Goal: Task Accomplishment & Management: Use online tool/utility

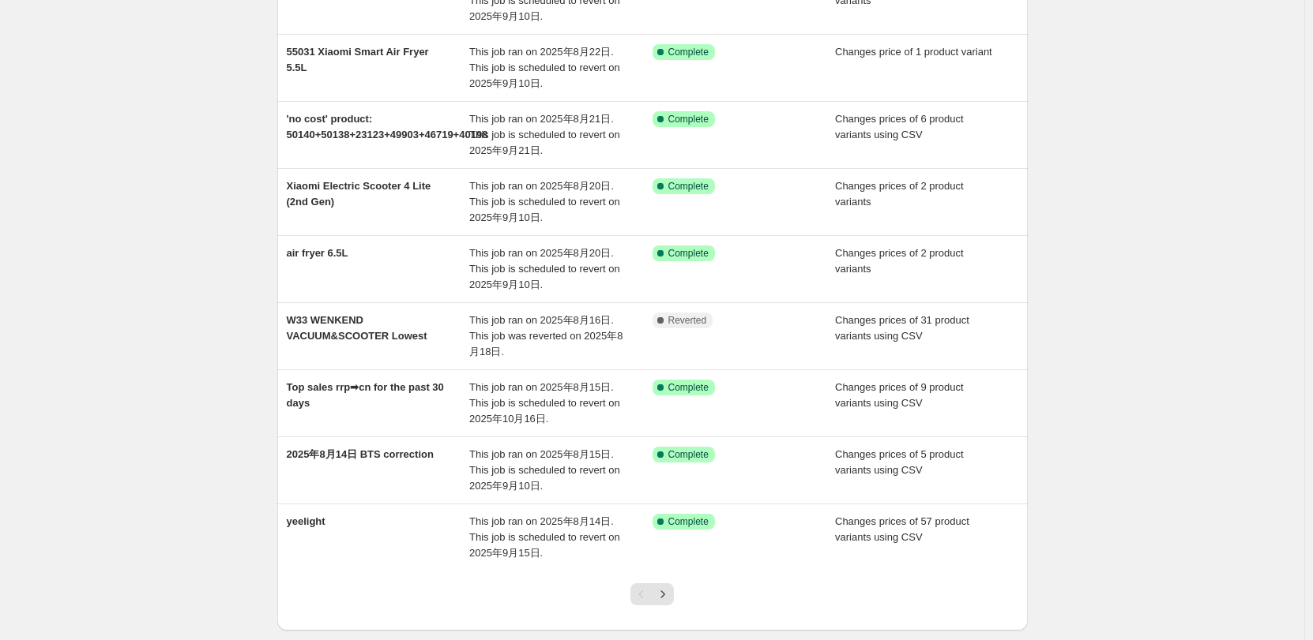
scroll to position [331, 0]
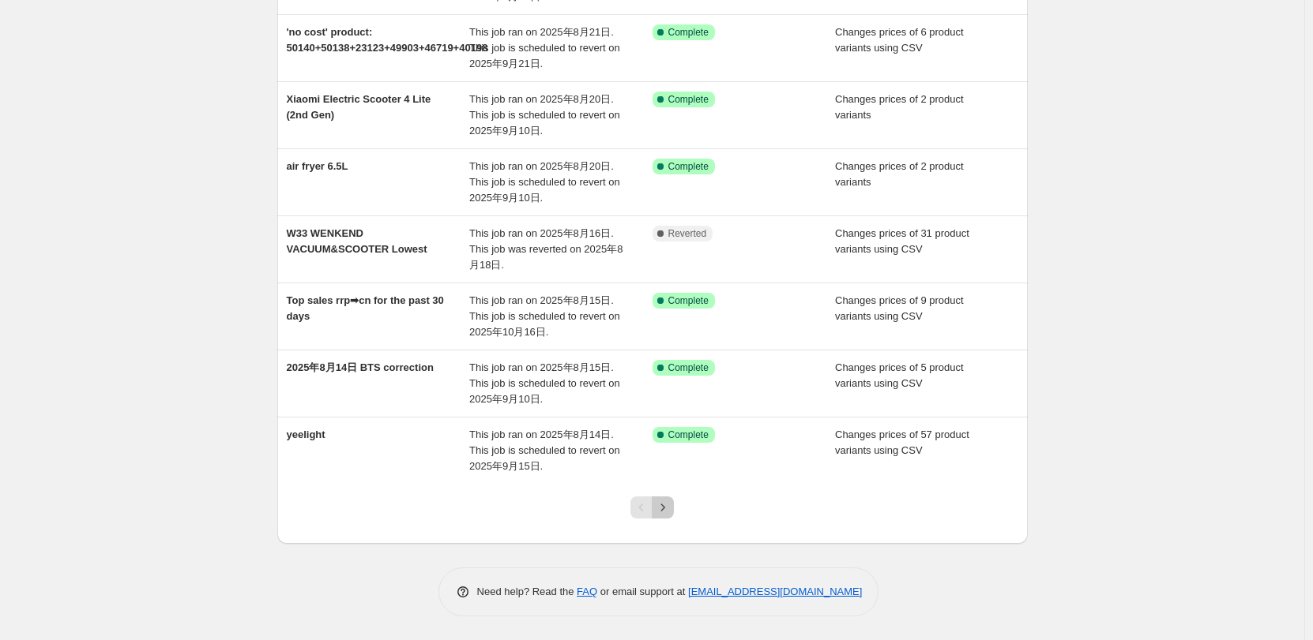
click at [666, 510] on icon "Next" at bounding box center [663, 508] width 16 height 16
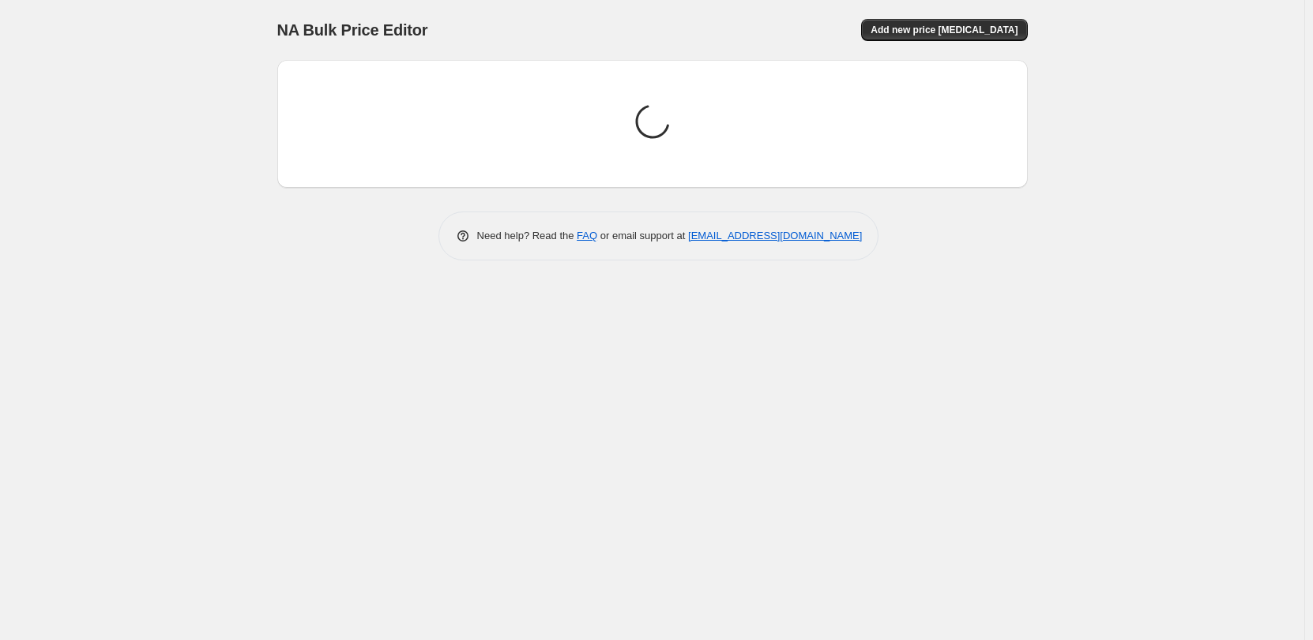
scroll to position [0, 0]
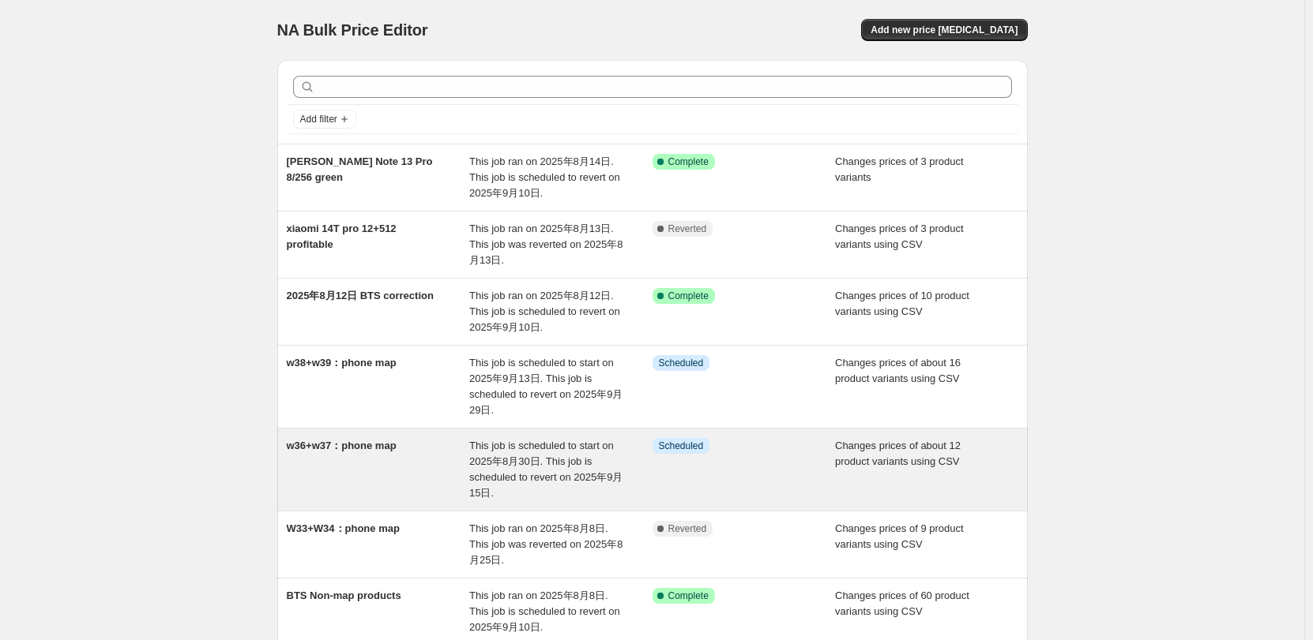
click at [345, 486] on div "w36+w37：phone map" at bounding box center [378, 469] width 183 height 63
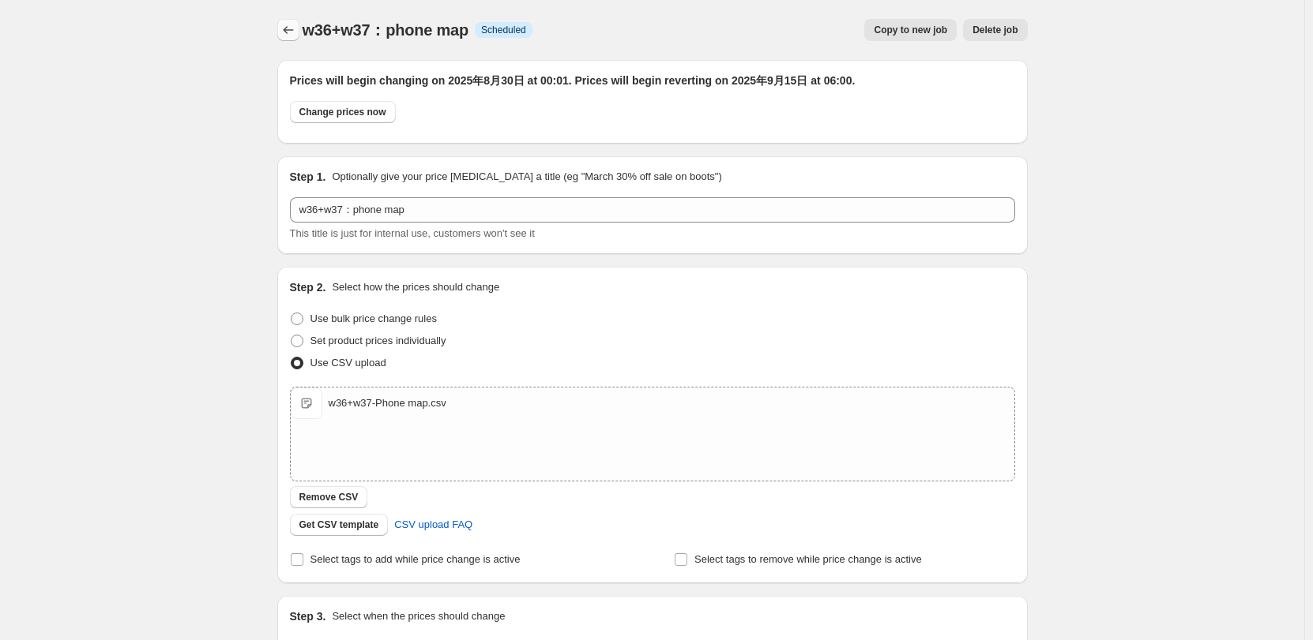
click at [298, 39] on button "Price change jobs" at bounding box center [288, 30] width 22 height 22
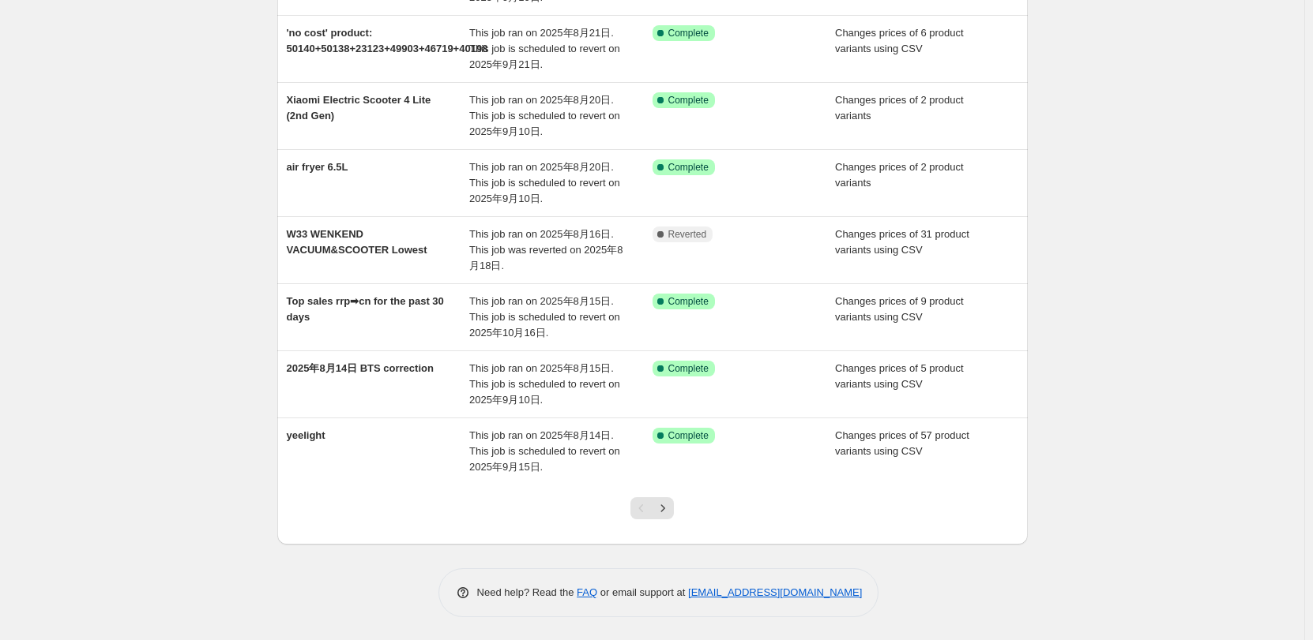
scroll to position [331, 0]
click at [663, 503] on icon "Next" at bounding box center [663, 508] width 16 height 16
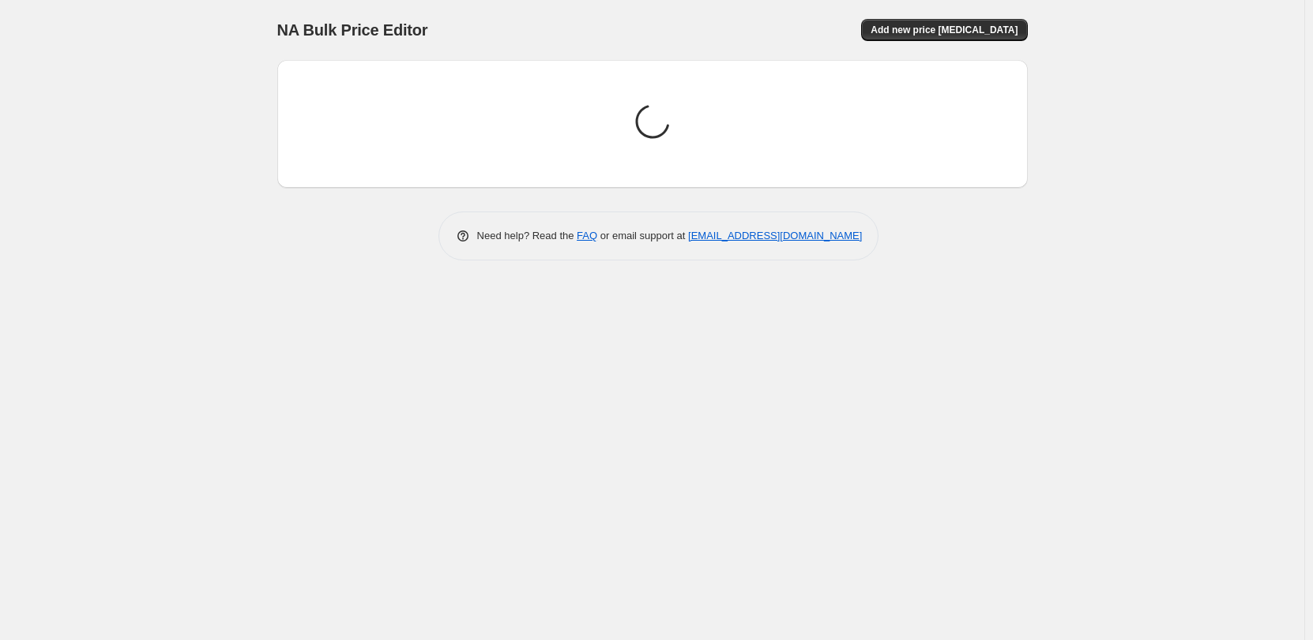
scroll to position [0, 0]
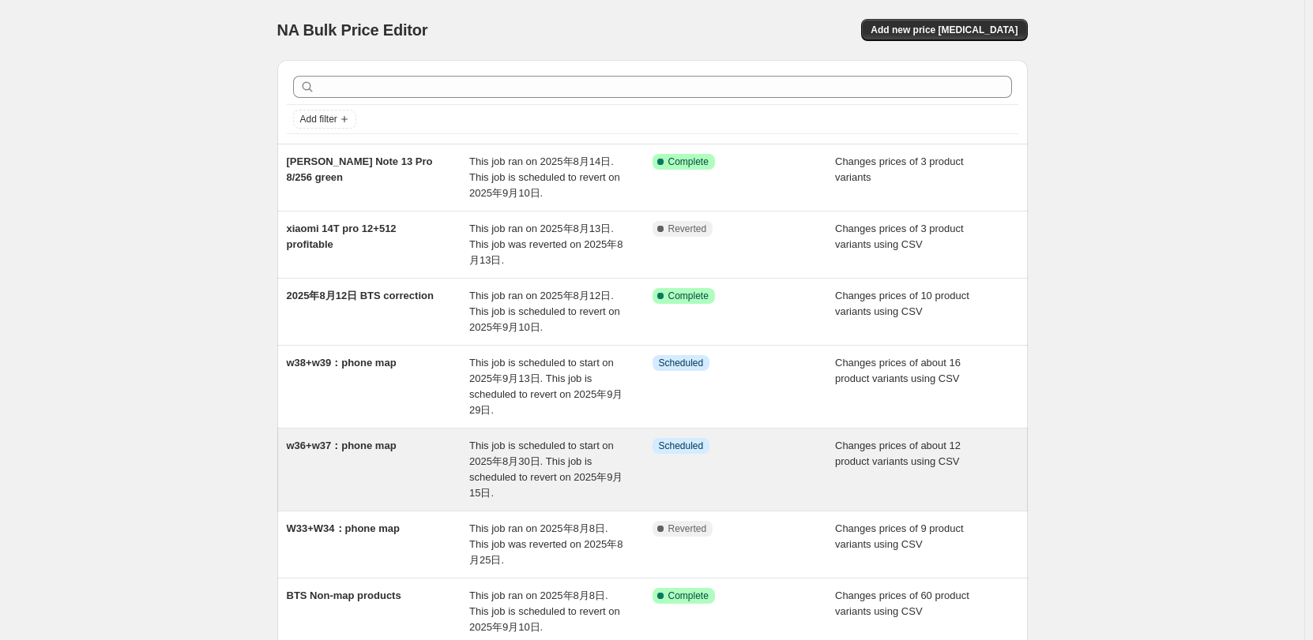
click at [437, 442] on div "w36+w37：phone map" at bounding box center [378, 469] width 183 height 63
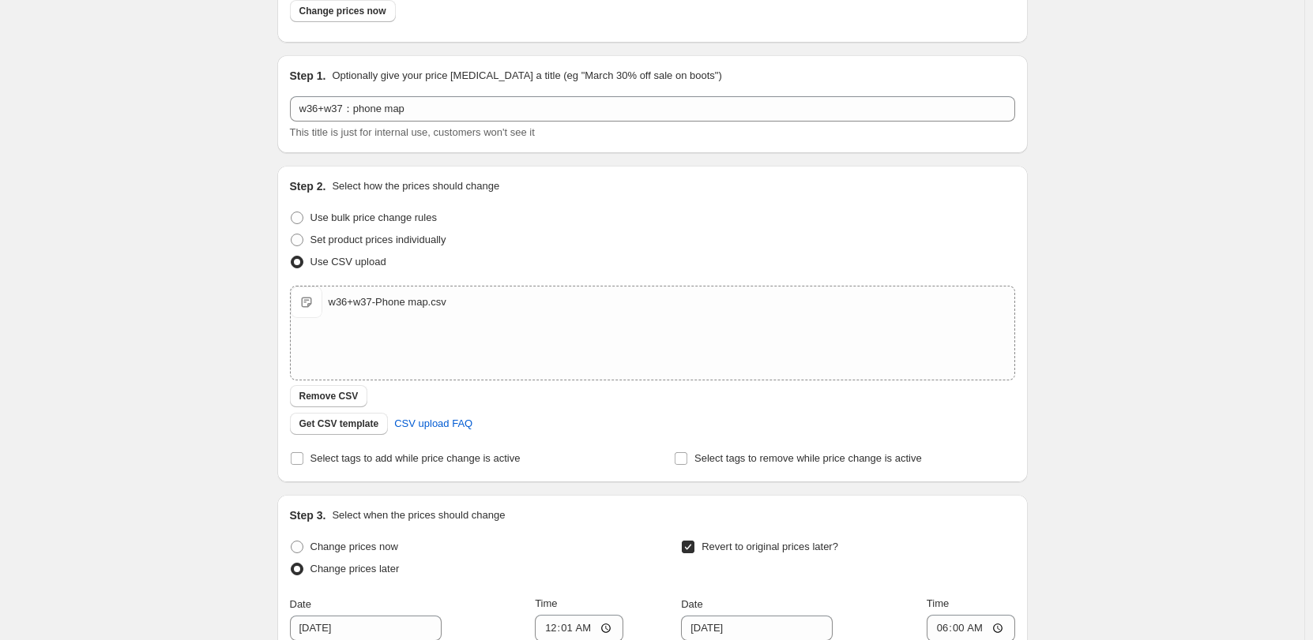
scroll to position [316, 0]
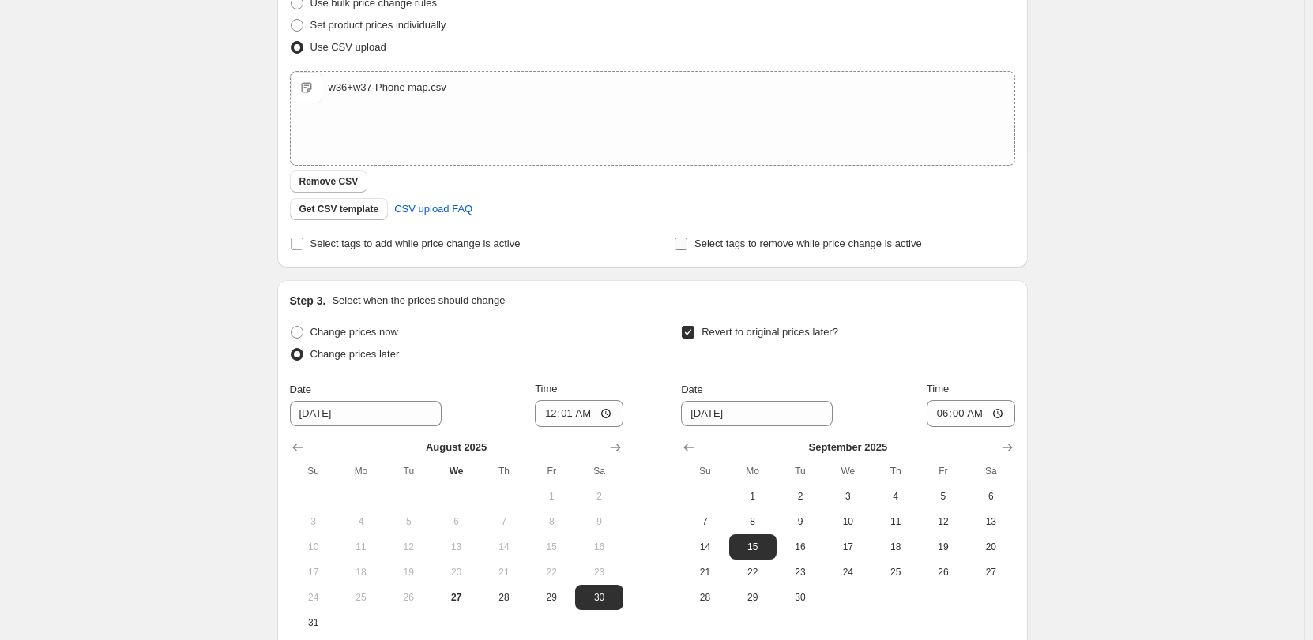
click at [922, 246] on span "Select tags to remove while price change is active" at bounding box center [807, 244] width 227 height 12
click at [687, 246] on input "Select tags to remove while price change is active" at bounding box center [680, 244] width 13 height 13
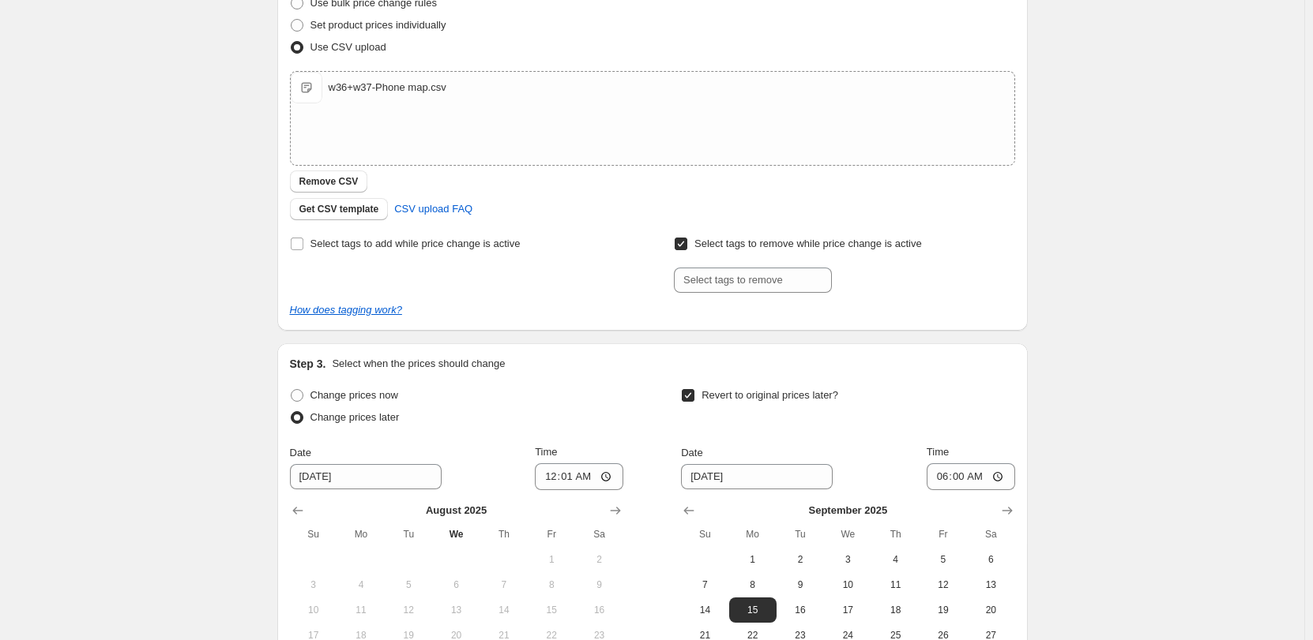
click at [895, 243] on span "Select tags to remove while price change is active" at bounding box center [807, 244] width 227 height 12
click at [687, 243] on input "Select tags to remove while price change is active" at bounding box center [680, 244] width 13 height 13
checkbox input "false"
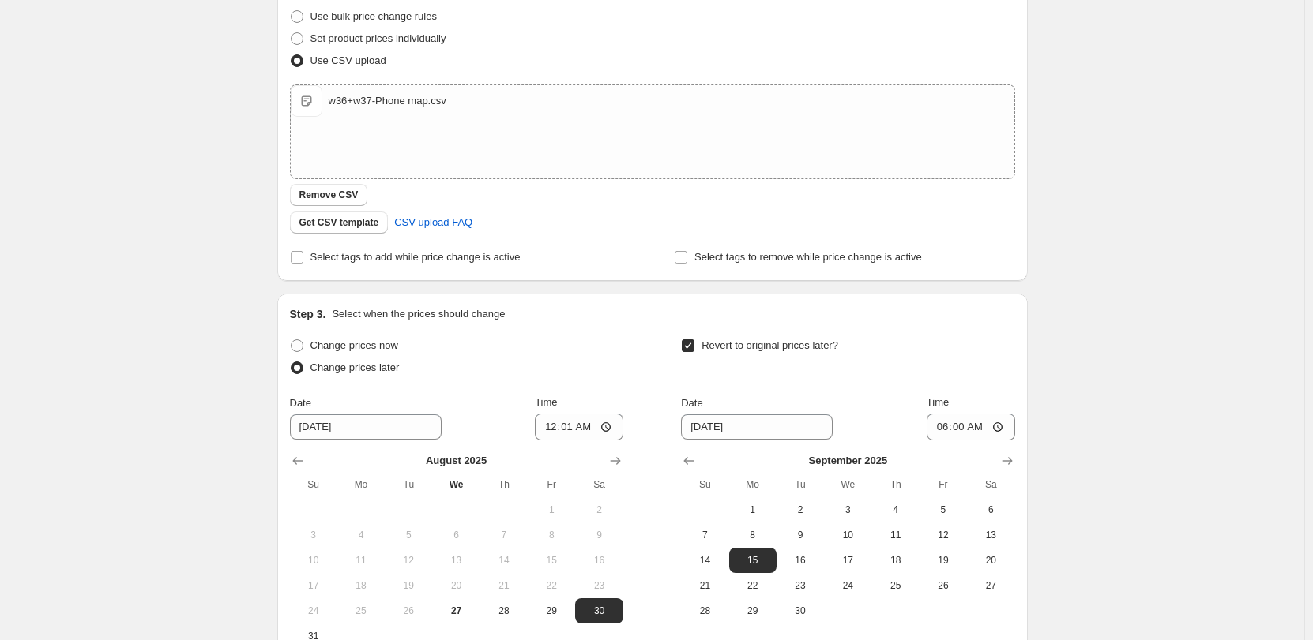
scroll to position [88, 0]
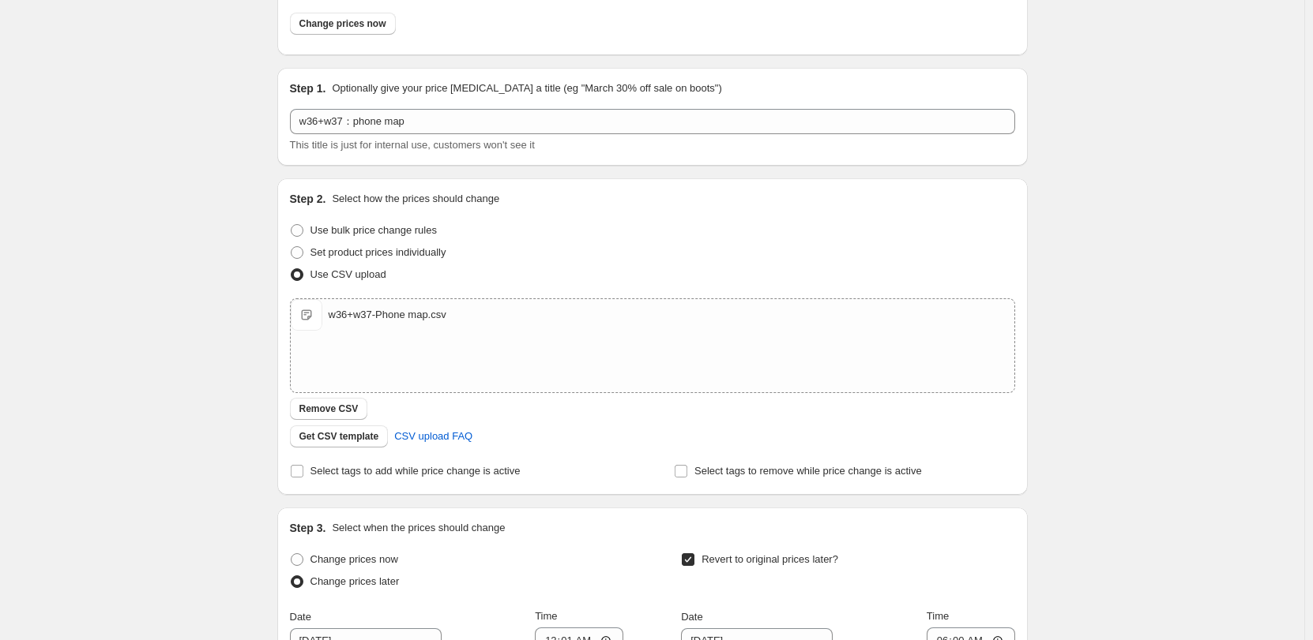
click at [559, 239] on div "Use bulk price change rules" at bounding box center [652, 231] width 725 height 22
drag, startPoint x: 128, startPoint y: 158, endPoint x: 155, endPoint y: 163, distance: 27.3
click at [128, 158] on div "w36+w37：phone map. This page is ready w36+w37：phone map Info Scheduled Copy to …" at bounding box center [652, 474] width 1304 height 1124
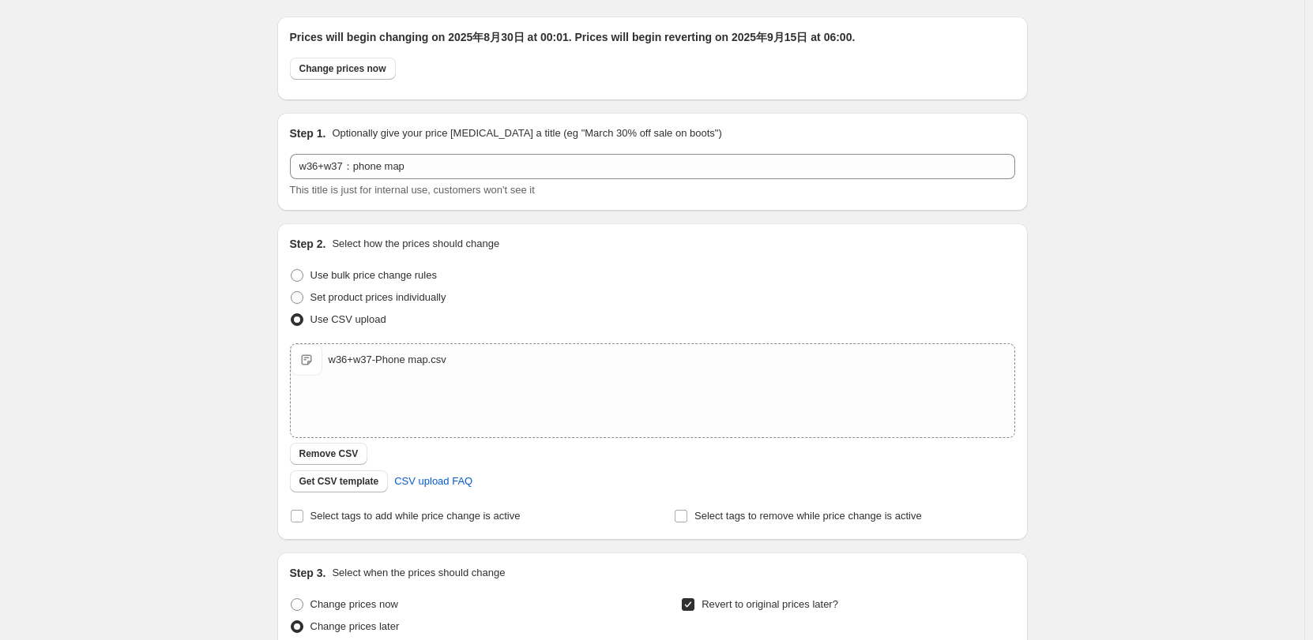
scroll to position [0, 0]
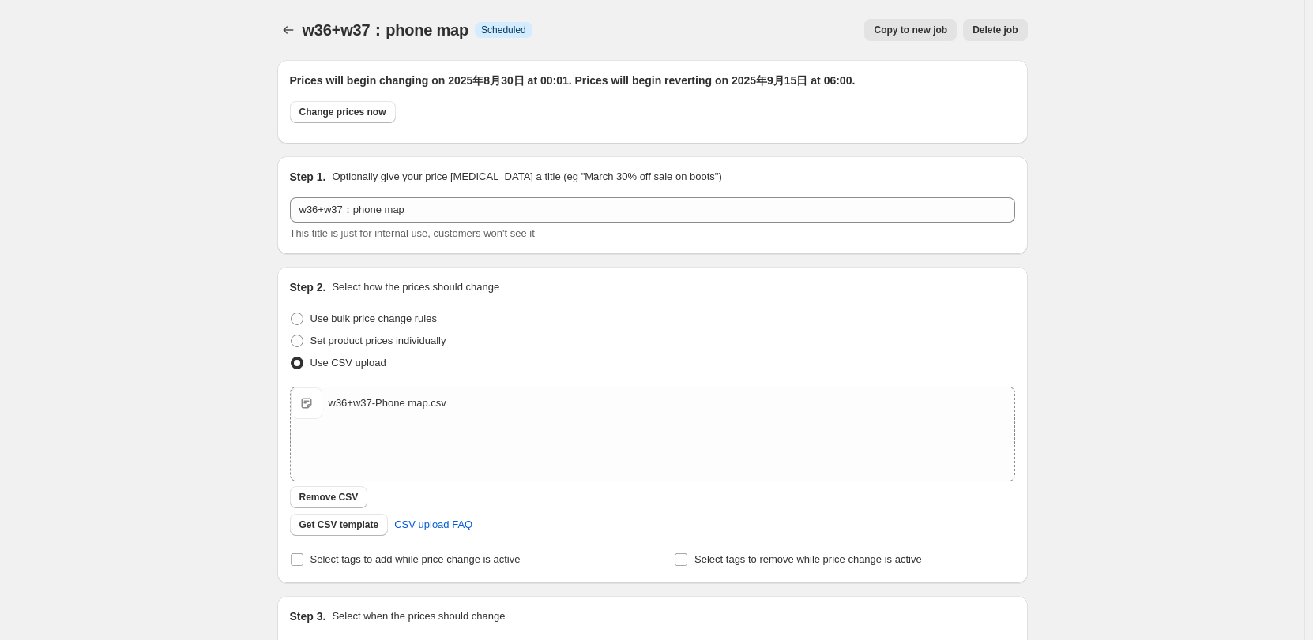
click at [206, 96] on div "w36+w37：phone map. This page is ready w36+w37：phone map Info Scheduled Copy to …" at bounding box center [652, 562] width 1304 height 1124
drag, startPoint x: 248, startPoint y: 108, endPoint x: 261, endPoint y: 58, distance: 52.3
click at [248, 108] on div "w36+w37：phone map. This page is ready w36+w37：phone map Info Scheduled Copy to …" at bounding box center [652, 562] width 1304 height 1124
